Goal: Information Seeking & Learning: Check status

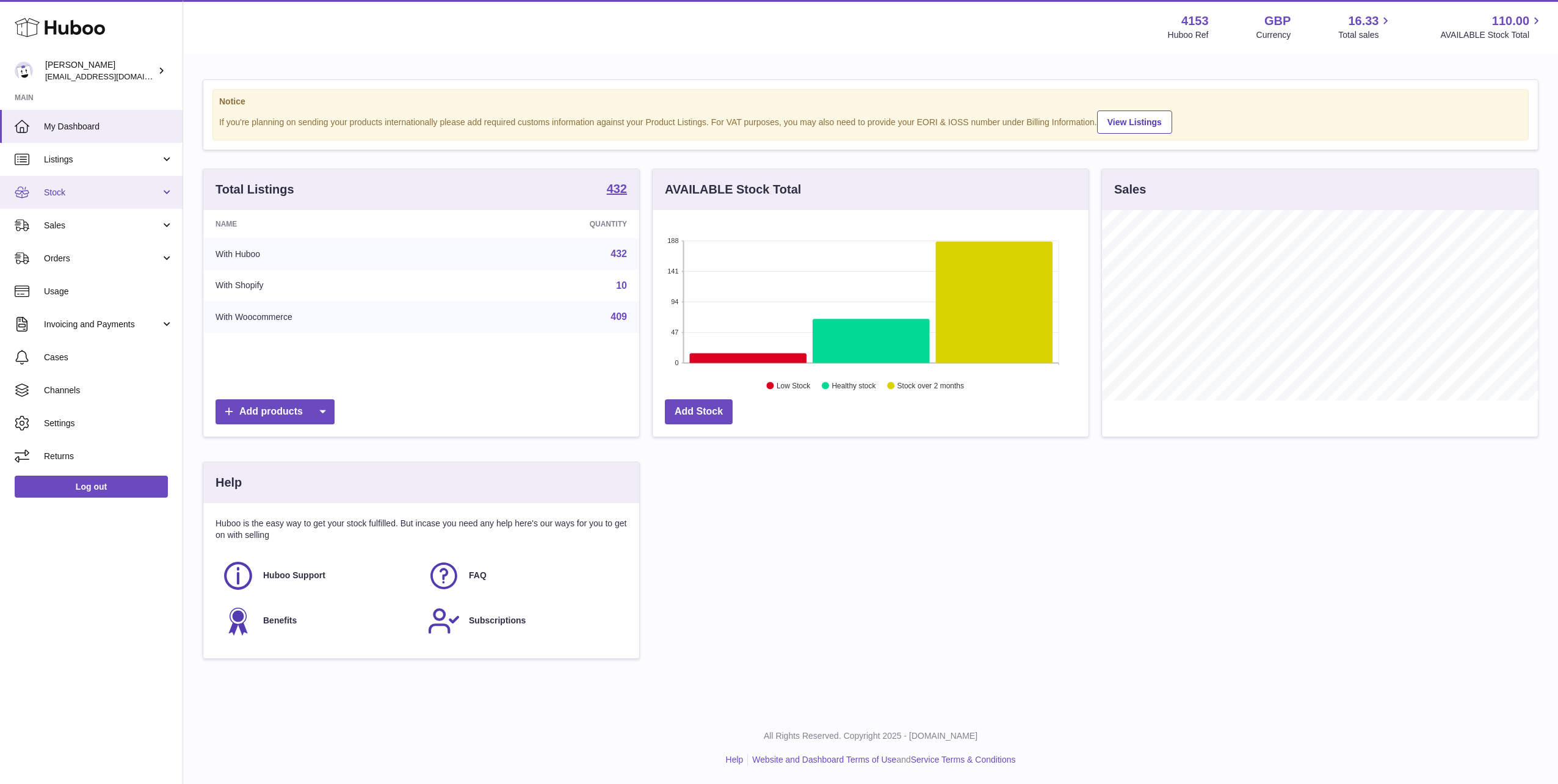
scroll to position [191, 436]
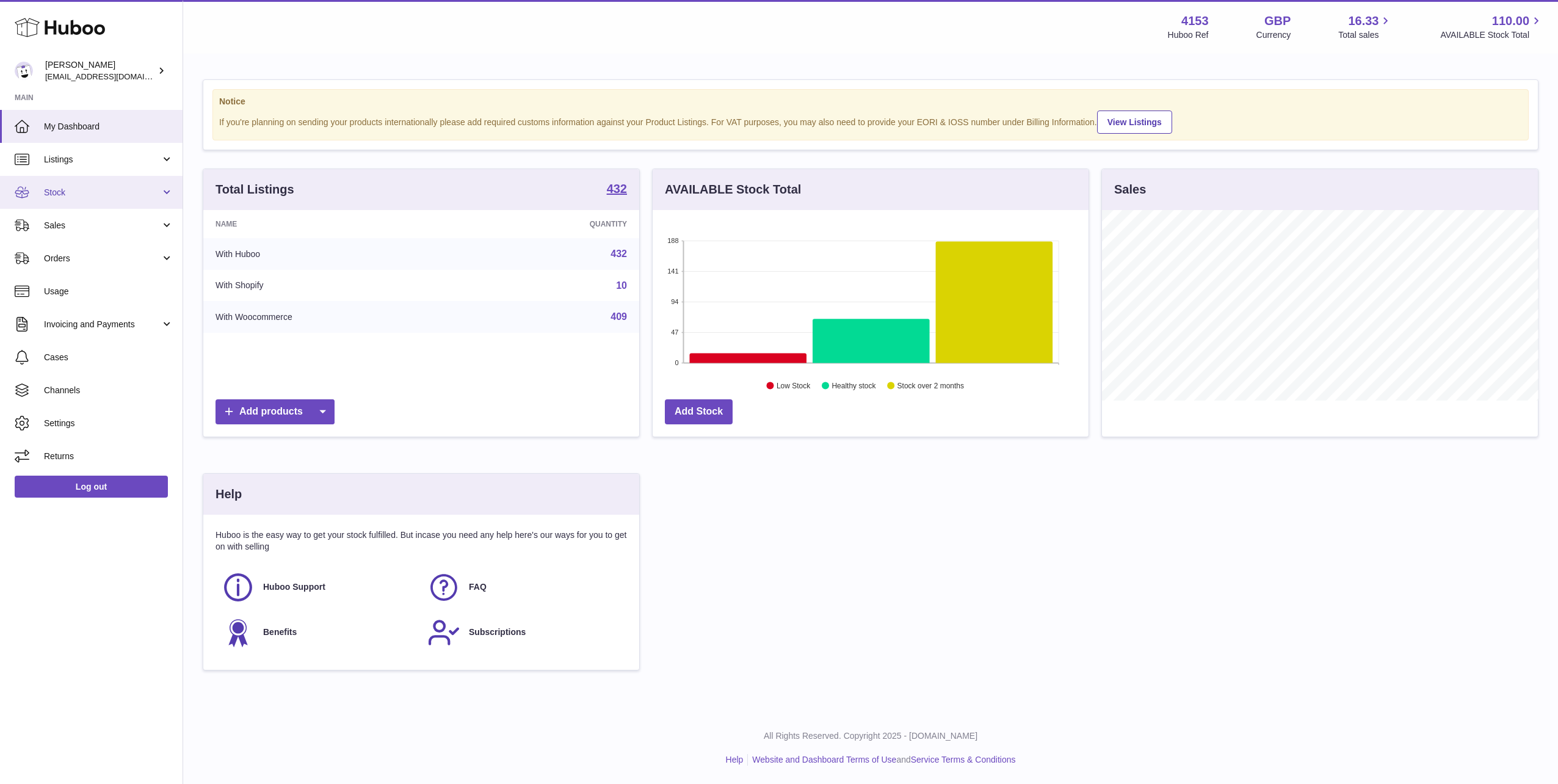
click at [65, 192] on span "Stock" at bounding box center [102, 192] width 117 height 11
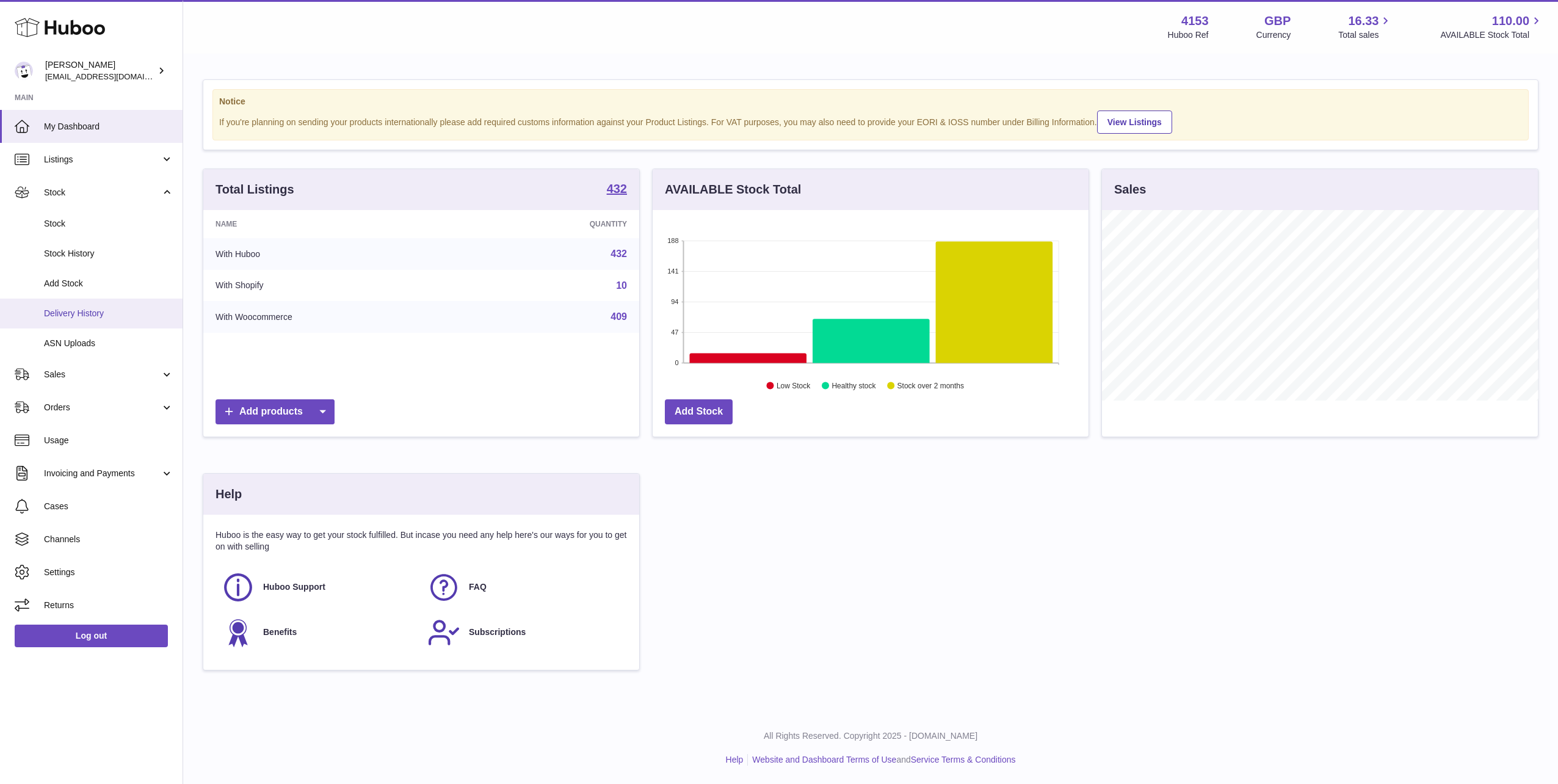
click at [81, 311] on span "Delivery History" at bounding box center [109, 313] width 130 height 11
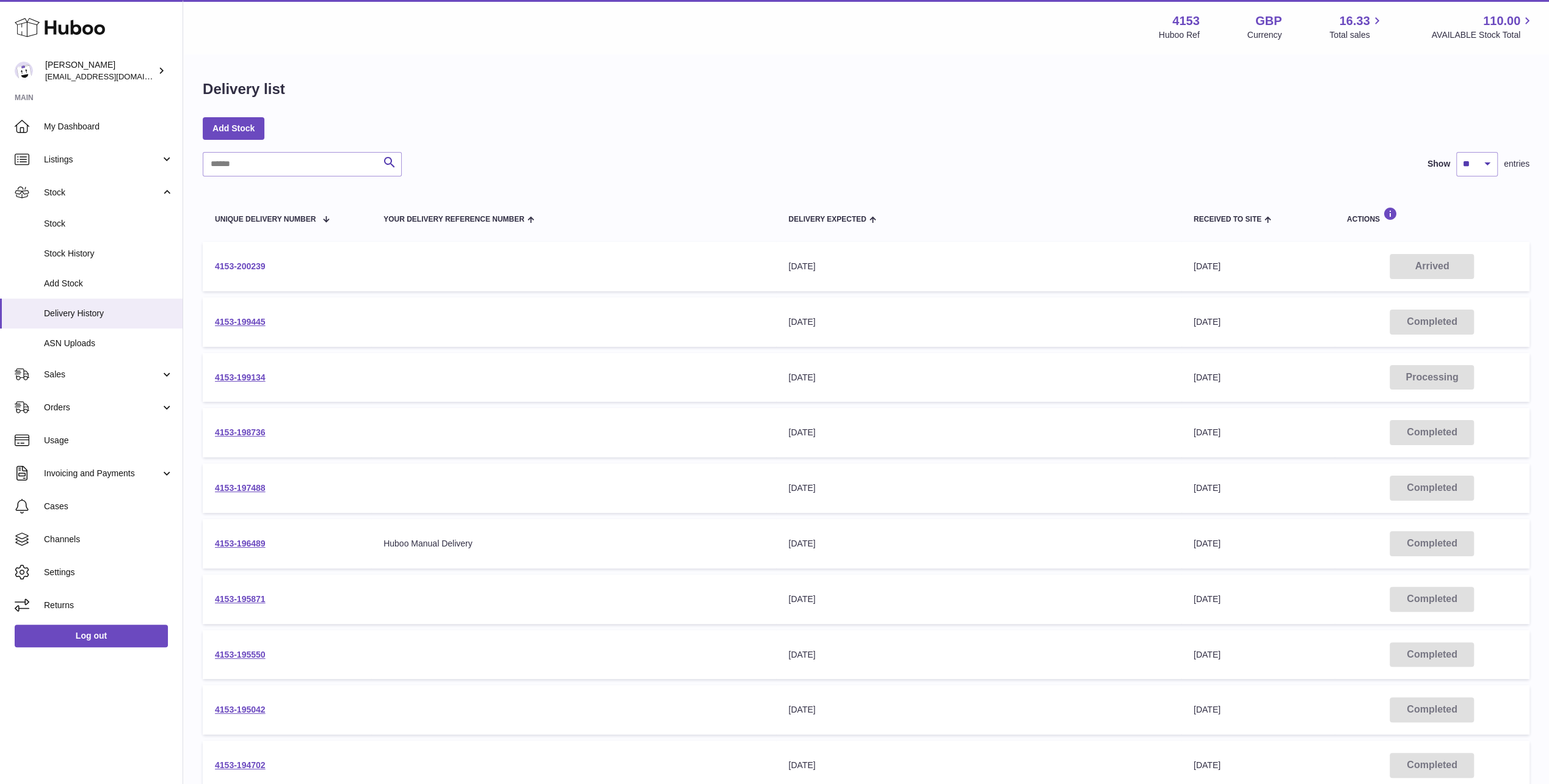
click at [228, 262] on link "4153-200239" at bounding box center [240, 266] width 51 height 10
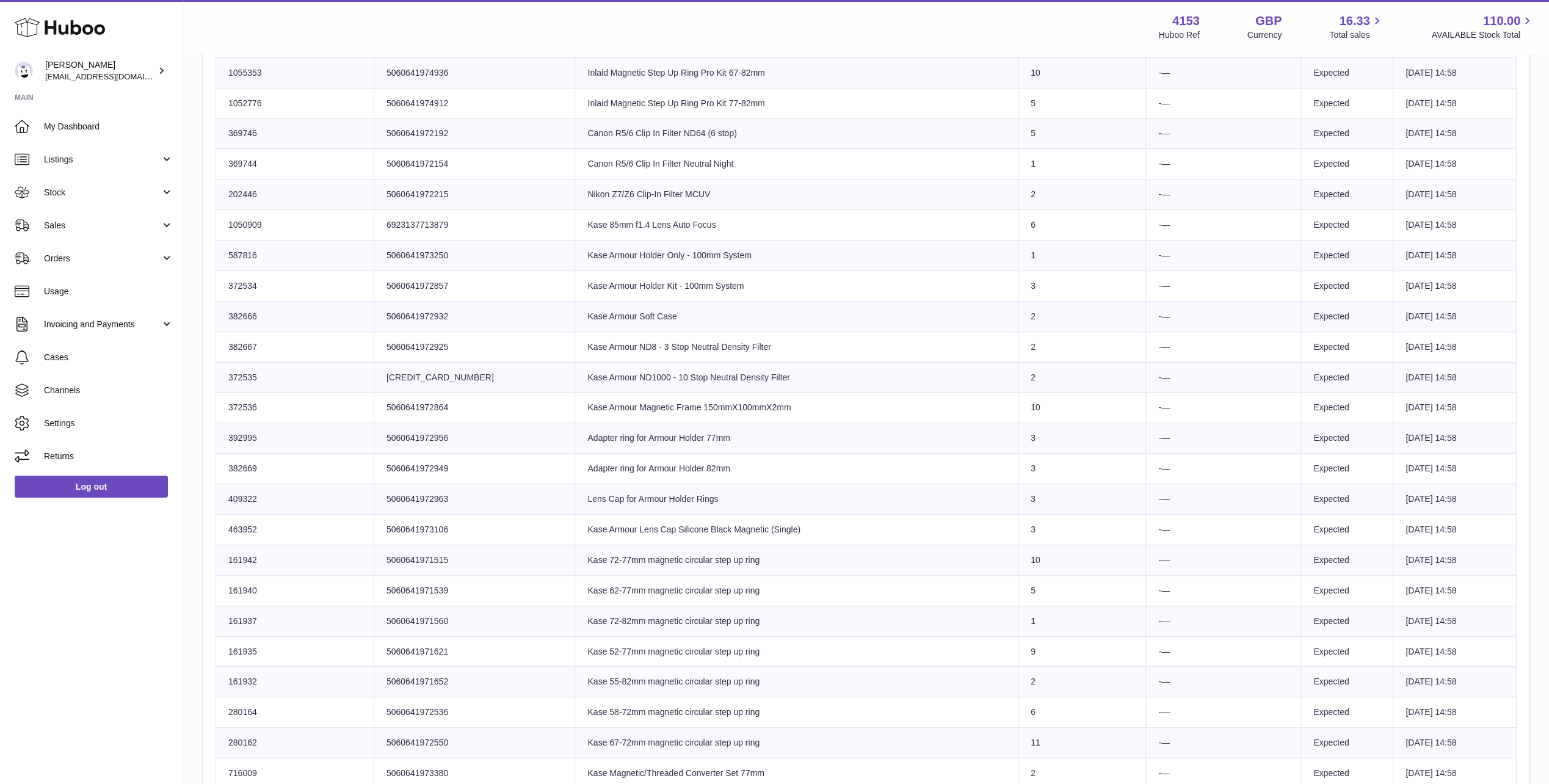
scroll to position [549, 0]
